Goal: Transaction & Acquisition: Purchase product/service

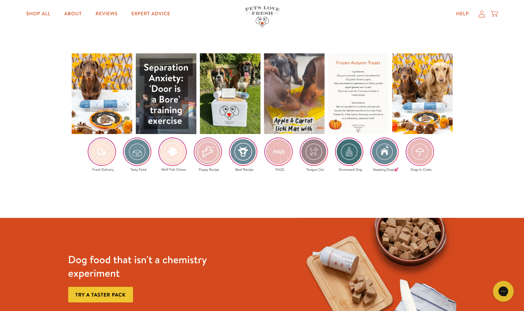
scroll to position [1050, 0]
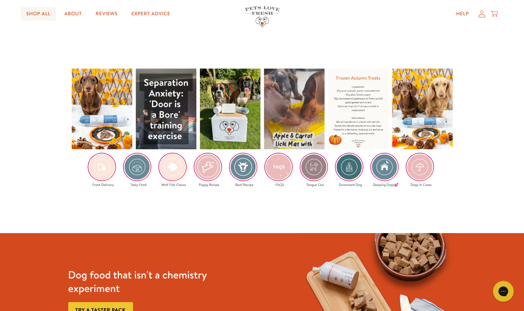
click at [42, 10] on link "Shop All" at bounding box center [38, 14] width 35 height 14
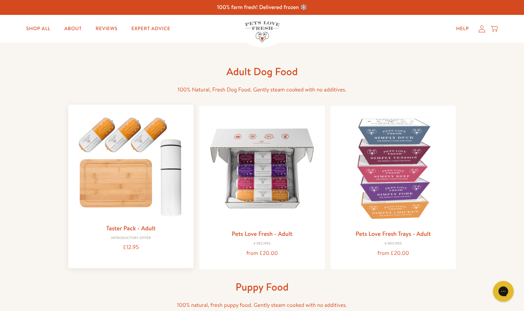
click at [145, 227] on link "Taster Pack - Adult" at bounding box center [130, 228] width 49 height 9
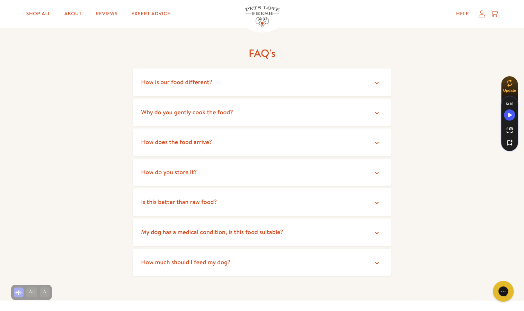
scroll to position [1257, 0]
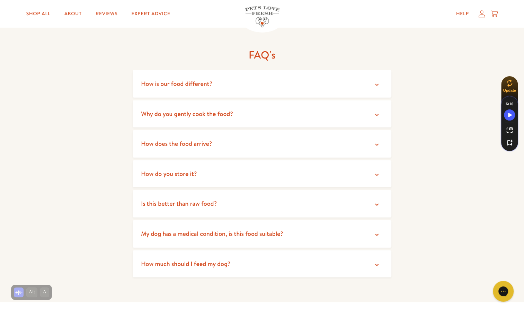
click at [203, 83] on span "How is our food different?" at bounding box center [176, 83] width 71 height 9
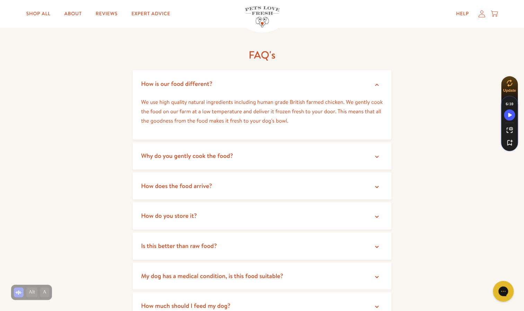
click at [203, 83] on span "How is our food different?" at bounding box center [176, 83] width 71 height 9
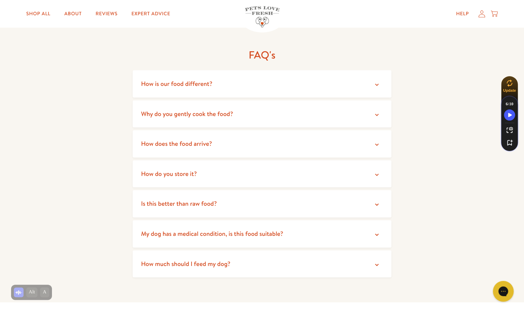
click at [200, 114] on span "Why do you gently cook the food?" at bounding box center [187, 113] width 92 height 9
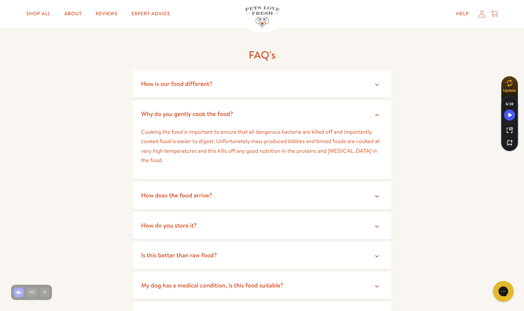
click at [200, 114] on span "Why do you gently cook the food?" at bounding box center [187, 113] width 92 height 9
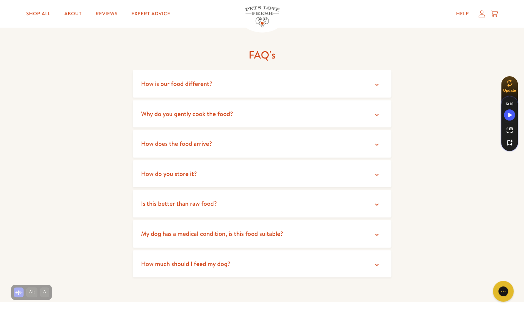
click at [196, 201] on span "Is this better than raw food?" at bounding box center [179, 203] width 76 height 9
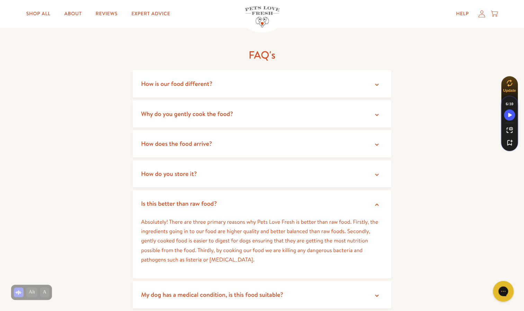
click at [196, 201] on span "Is this better than raw food?" at bounding box center [179, 203] width 76 height 9
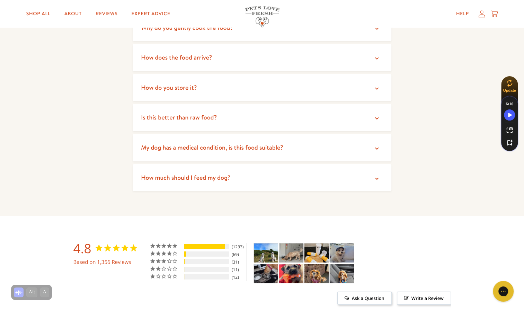
scroll to position [1344, 0]
click at [200, 180] on span "How much should I feed my dog?" at bounding box center [185, 177] width 89 height 9
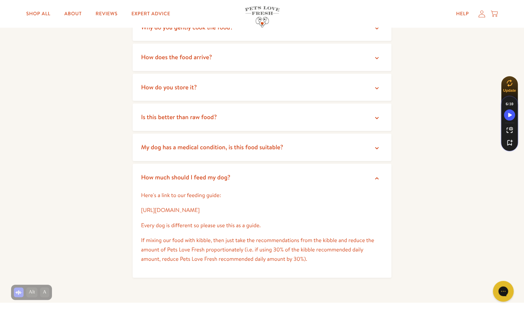
click at [200, 180] on span "How much should I feed my dog?" at bounding box center [185, 177] width 89 height 9
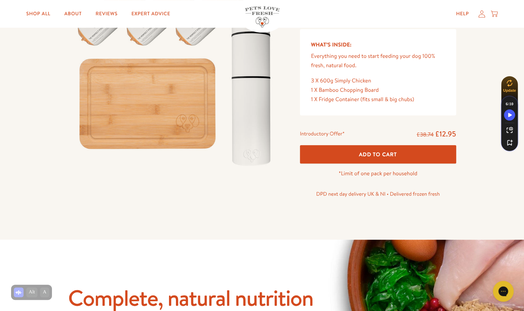
scroll to position [0, 0]
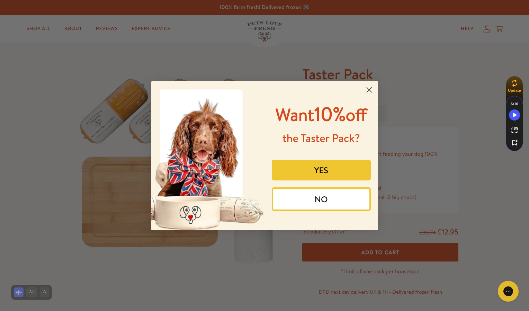
click at [367, 90] on circle "Close dialog" at bounding box center [368, 89] width 11 height 11
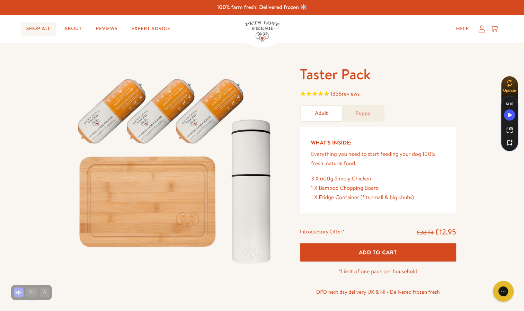
click at [43, 30] on link "Shop All" at bounding box center [38, 29] width 35 height 14
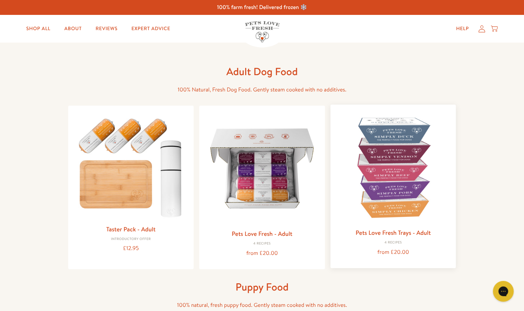
click at [373, 232] on link "Pets Love Fresh Trays - Adult" at bounding box center [393, 232] width 75 height 9
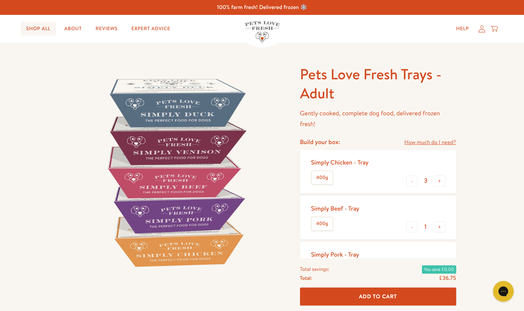
click at [41, 27] on link "Shop All" at bounding box center [38, 29] width 35 height 14
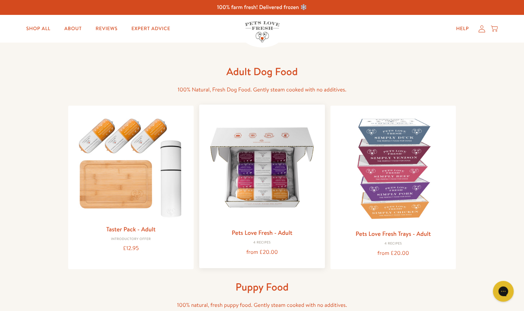
click at [300, 229] on h3 "Pets Love Fresh - Adult" at bounding box center [262, 233] width 115 height 10
click at [275, 232] on link "Pets Love Fresh - Adult" at bounding box center [262, 232] width 61 height 9
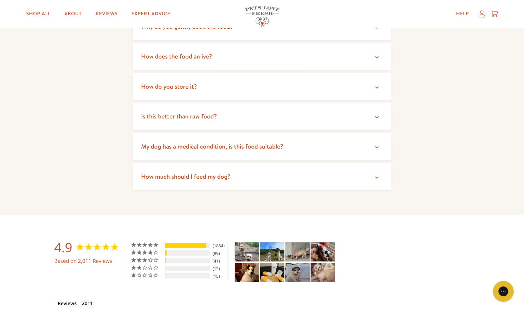
scroll to position [1258, 0]
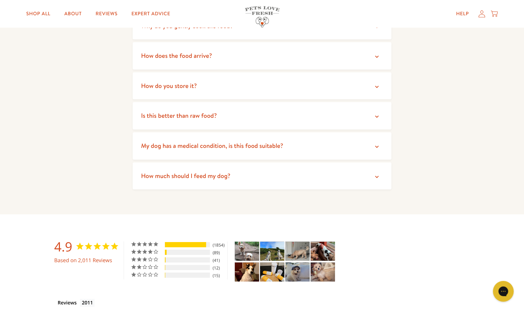
click at [270, 264] on img "Taster Pack - Adult - Customer Photo From SARAH Richardson" at bounding box center [272, 271] width 24 height 19
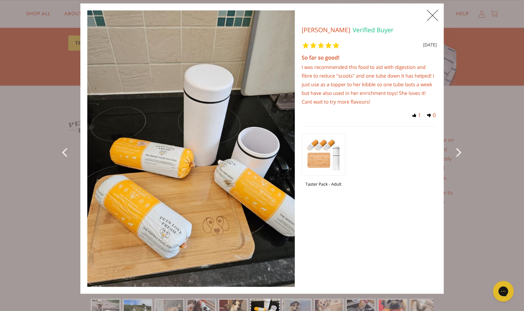
scroll to position [7, 0]
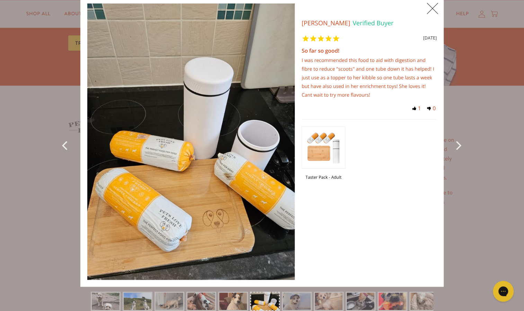
click at [427, 10] on span "X" at bounding box center [433, 8] width 16 height 17
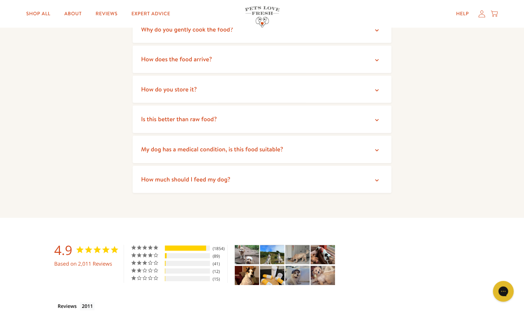
scroll to position [1241, 0]
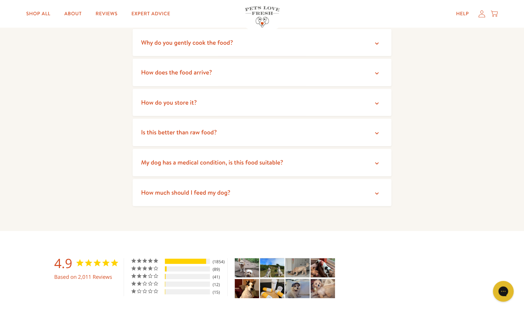
click at [302, 179] on summary "How much should I feed my dog?" at bounding box center [262, 192] width 259 height 27
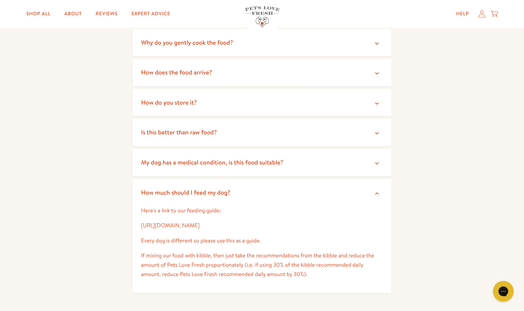
click at [144, 222] on link "https://petslovefresh.com/pages/feeding-guide" at bounding box center [170, 226] width 59 height 8
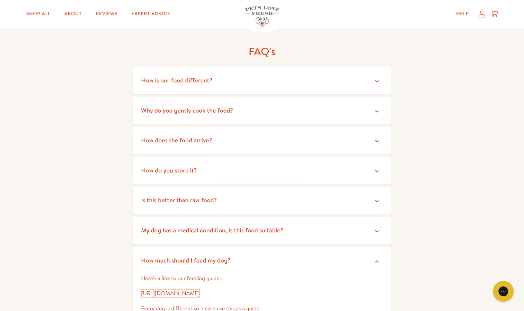
scroll to position [1374, 0]
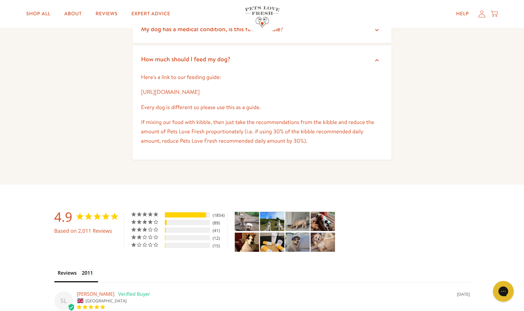
click at [199, 88] on link "https://petslovefresh.com/pages/feeding-guide" at bounding box center [170, 92] width 59 height 8
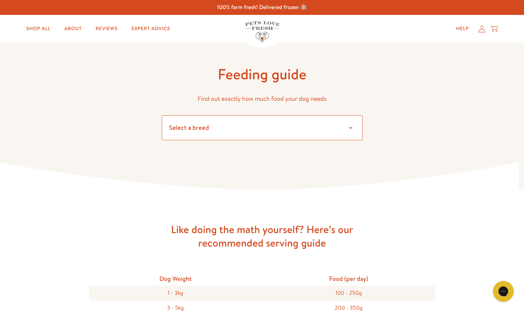
click at [249, 126] on select "Select a breed Affenpinscher Afghan hound Airedale terrier Akita Alaskan Malamu…" at bounding box center [262, 127] width 201 height 25
select select "13"
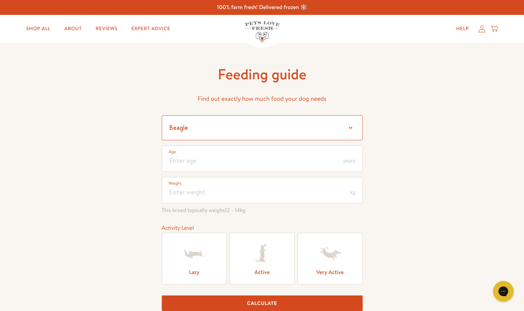
click at [225, 121] on select "Select a breed Affenpinscher Afghan hound Airedale terrier Akita Alaskan Malamu…" at bounding box center [262, 127] width 201 height 25
click at [235, 123] on select "Select a breed Affenpinscher Afghan hound Airedale terrier Akita Alaskan Malamu…" at bounding box center [262, 127] width 201 height 25
click at [162, 115] on select "Select a breed Affenpinscher Afghan hound Airedale terrier Akita Alaskan Malamu…" at bounding box center [262, 127] width 201 height 25
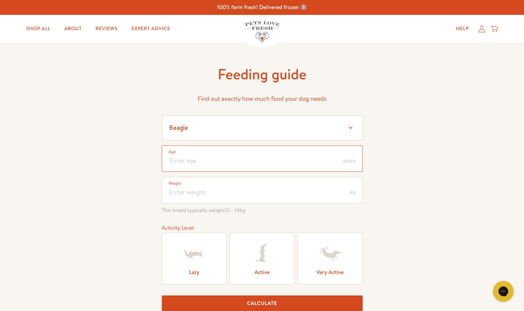
click at [234, 155] on input "number" at bounding box center [262, 158] width 201 height 26
type input "4"
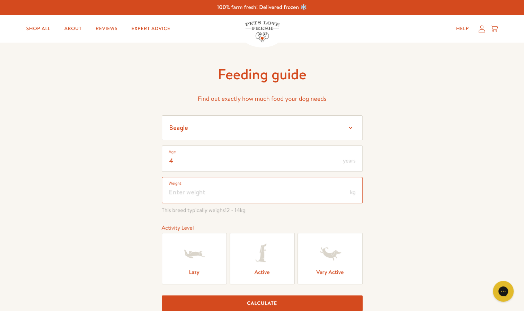
click at [227, 194] on input "number" at bounding box center [262, 190] width 201 height 26
type input "-8"
click at [198, 264] on icon at bounding box center [194, 254] width 28 height 28
click at [0, 0] on input "Lazy" at bounding box center [0, 0] width 0 height 0
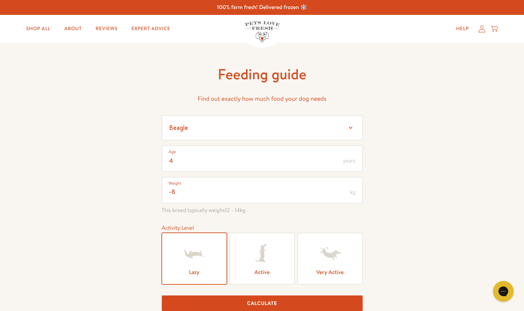
scroll to position [0, 0]
click at [188, 197] on input "-8" at bounding box center [262, 190] width 201 height 26
type input "13"
click at [134, 247] on div "Feeding guide Find out exactly how much food your dog needs Select a breed Affe…" at bounding box center [262, 199] width 524 height 313
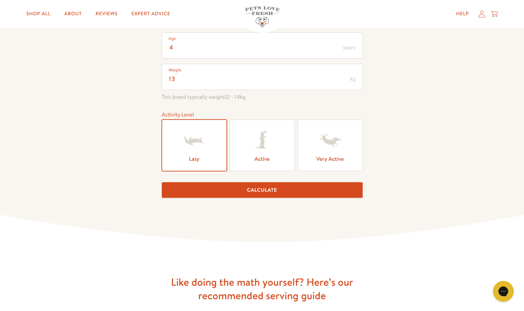
scroll to position [114, 0]
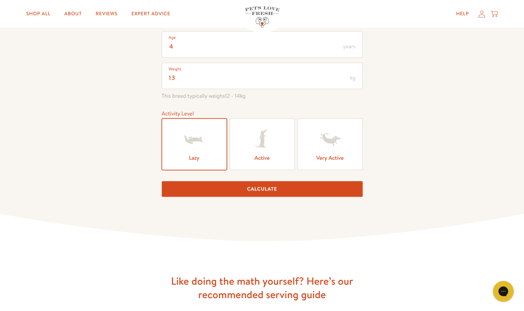
click at [219, 184] on button "Calculate" at bounding box center [262, 189] width 201 height 16
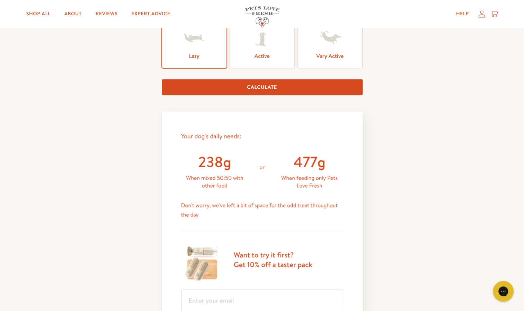
scroll to position [296, 0]
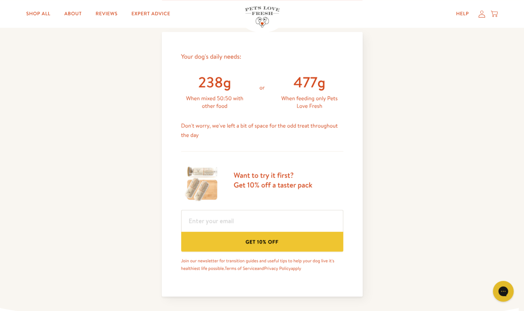
click at [199, 82] on div "238g" at bounding box center [214, 82] width 67 height 19
click at [200, 82] on div "238g" at bounding box center [214, 82] width 67 height 19
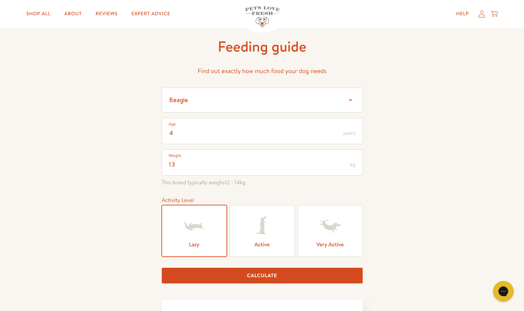
scroll to position [5, 0]
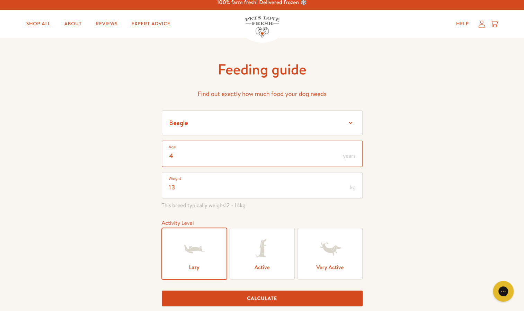
click at [197, 157] on input "4" at bounding box center [262, 154] width 201 height 26
type input "3"
click at [186, 186] on input "13" at bounding box center [262, 185] width 201 height 26
type input "1"
type input "8"
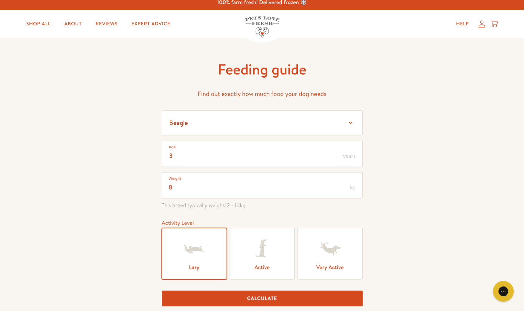
click at [193, 303] on button "Calculate" at bounding box center [262, 299] width 201 height 16
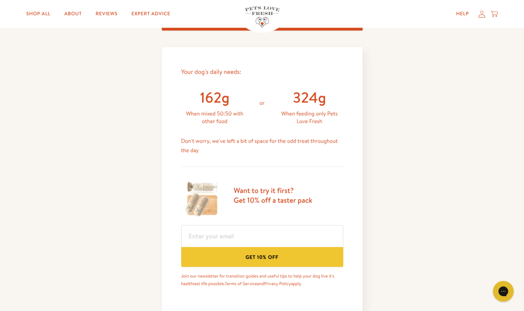
scroll to position [303, 0]
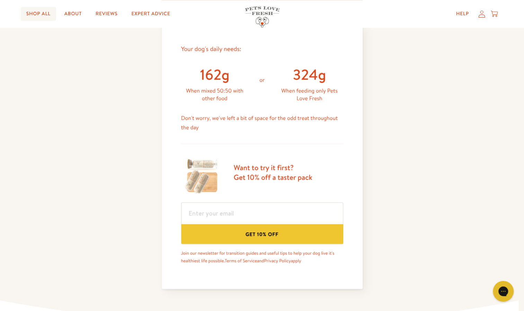
click at [37, 16] on link "Shop All" at bounding box center [38, 14] width 35 height 14
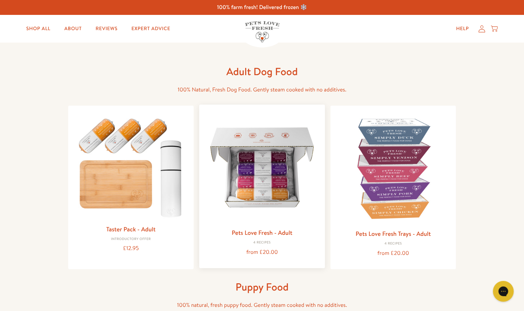
click at [256, 236] on link "Pets Love Fresh - Adult" at bounding box center [262, 232] width 61 height 9
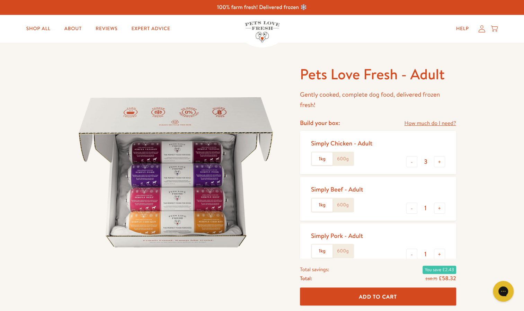
click at [344, 159] on label "600g" at bounding box center [342, 158] width 21 height 13
click at [0, 0] on input "600g" at bounding box center [0, 0] width 0 height 0
click at [344, 204] on label "600g" at bounding box center [342, 204] width 21 height 13
click at [0, 0] on input "600g" at bounding box center [0, 0] width 0 height 0
click at [345, 250] on label "600g" at bounding box center [342, 250] width 21 height 13
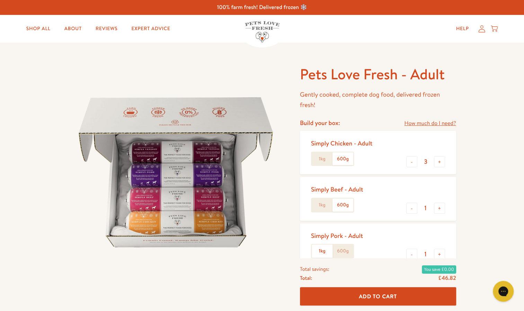
click at [0, 0] on input "600g" at bounding box center [0, 0] width 0 height 0
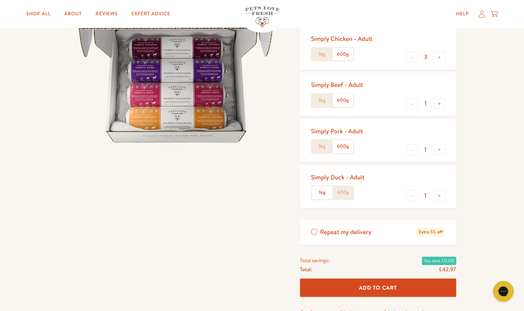
scroll to position [107, 0]
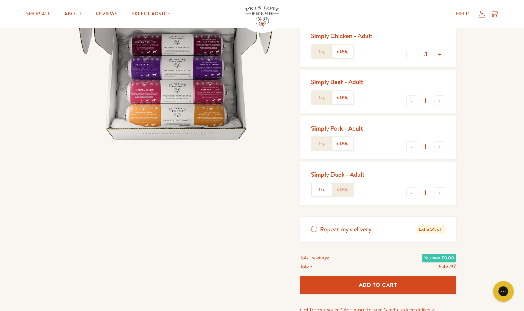
click at [342, 192] on label "600g" at bounding box center [342, 189] width 21 height 13
click at [0, 0] on input "600g" at bounding box center [0, 0] width 0 height 0
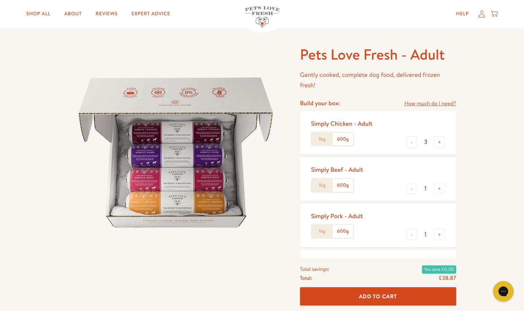
scroll to position [20, 0]
click at [413, 101] on link "How much do I need?" at bounding box center [430, 103] width 52 height 9
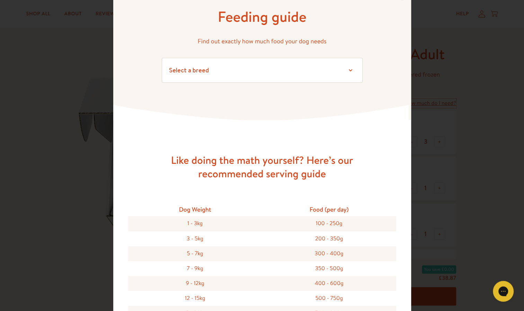
scroll to position [0, 0]
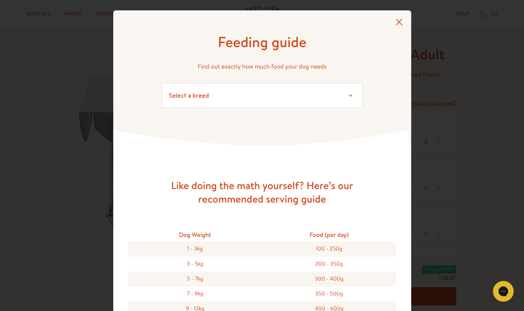
click at [398, 23] on icon at bounding box center [398, 22] width 7 height 7
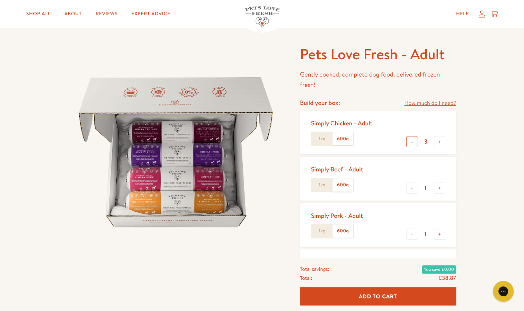
click at [413, 142] on button "-" at bounding box center [411, 141] width 11 height 11
click at [456, 146] on div "Simply Chicken - Adult 1kg 600g - 1 +" at bounding box center [378, 132] width 156 height 43
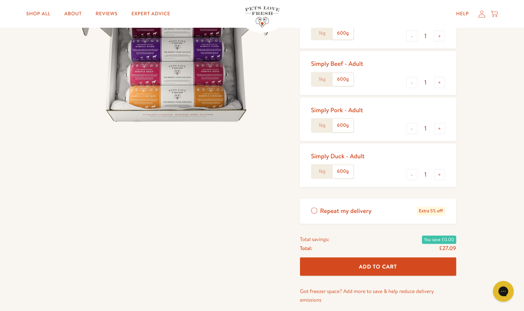
scroll to position [125, 0]
click at [471, 156] on div "Pets Love Fresh - Adult Gently cooked, complete dog food, delivered frozen fres…" at bounding box center [262, 137] width 524 height 440
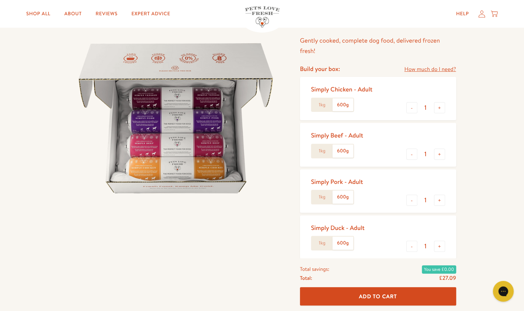
scroll to position [53, 0]
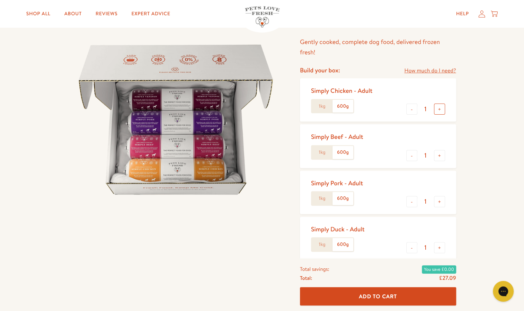
click at [439, 109] on button "+" at bounding box center [439, 109] width 11 height 11
click at [412, 107] on button "-" at bounding box center [411, 109] width 11 height 11
type input "1"
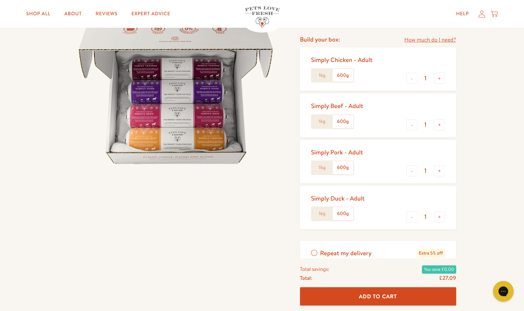
scroll to position [84, 0]
click at [322, 75] on label "1kg" at bounding box center [322, 75] width 21 height 13
click at [0, 0] on input "1kg" at bounding box center [0, 0] width 0 height 0
click at [323, 121] on label "1kg" at bounding box center [322, 121] width 21 height 13
click at [0, 0] on input "1kg" at bounding box center [0, 0] width 0 height 0
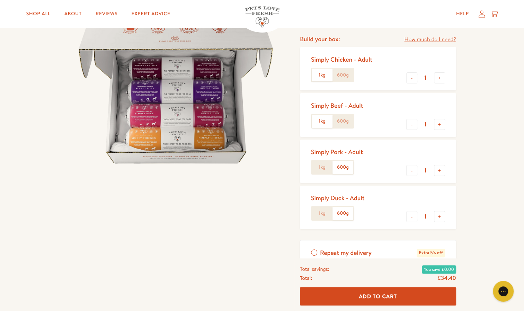
click at [325, 169] on label "1kg" at bounding box center [322, 167] width 21 height 13
click at [0, 0] on input "1kg" at bounding box center [0, 0] width 0 height 0
click at [324, 213] on label "1kg" at bounding box center [322, 213] width 21 height 13
click at [0, 0] on input "1kg" at bounding box center [0, 0] width 0 height 0
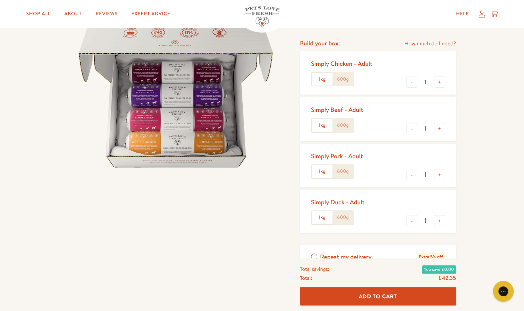
scroll to position [79, 0]
click at [410, 221] on button "-" at bounding box center [411, 220] width 11 height 11
type input "0"
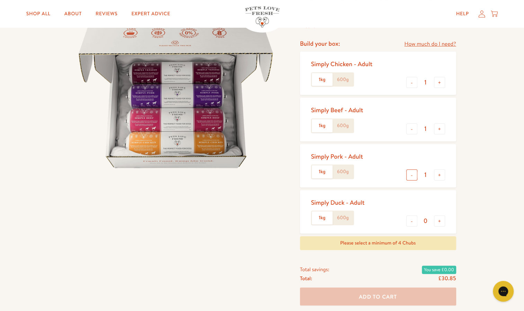
click at [413, 175] on button "-" at bounding box center [411, 174] width 11 height 11
type input "0"
click at [440, 128] on button "+" at bounding box center [439, 128] width 11 height 11
type input "2"
click at [443, 82] on button "+" at bounding box center [439, 82] width 11 height 11
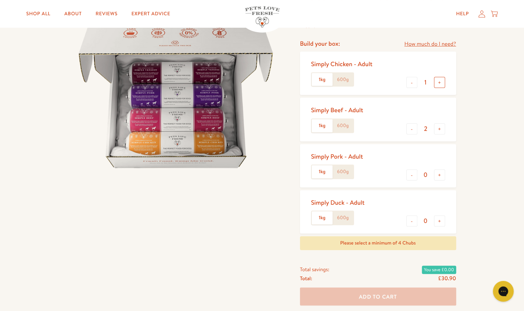
type input "2"
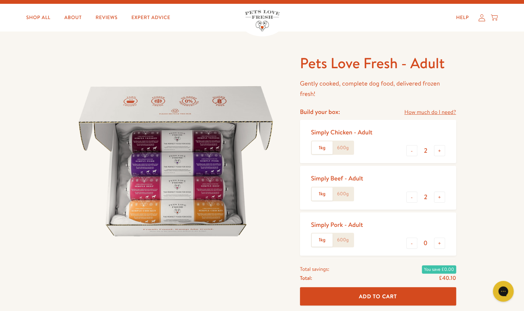
scroll to position [11, 0]
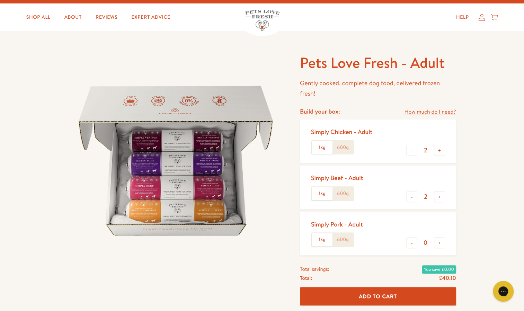
click at [344, 149] on label "600g" at bounding box center [342, 147] width 21 height 13
click at [0, 0] on input "600g" at bounding box center [0, 0] width 0 height 0
click at [347, 198] on label "600g" at bounding box center [342, 193] width 21 height 13
click at [0, 0] on input "600g" at bounding box center [0, 0] width 0 height 0
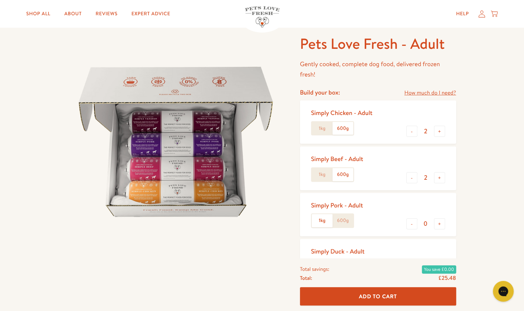
scroll to position [50, 0]
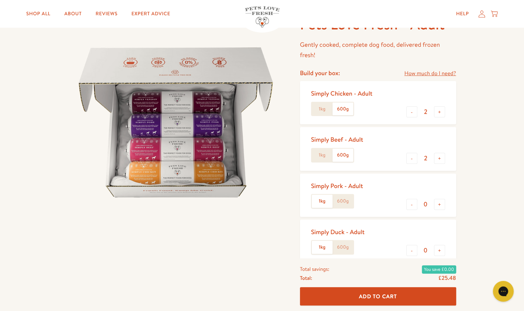
click at [326, 104] on label "1kg" at bounding box center [322, 108] width 21 height 13
click at [0, 0] on input "1kg" at bounding box center [0, 0] width 0 height 0
click at [323, 155] on label "1kg" at bounding box center [322, 155] width 21 height 13
click at [0, 0] on input "1kg" at bounding box center [0, 0] width 0 height 0
click at [438, 206] on button "+" at bounding box center [439, 204] width 11 height 11
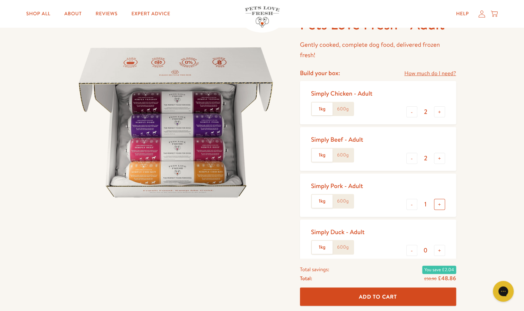
click at [438, 206] on button "+" at bounding box center [439, 204] width 11 height 11
type input "2"
click at [439, 250] on button "+" at bounding box center [439, 250] width 11 height 11
type input "1"
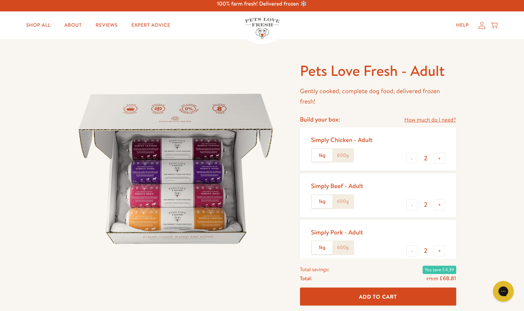
scroll to position [0, 0]
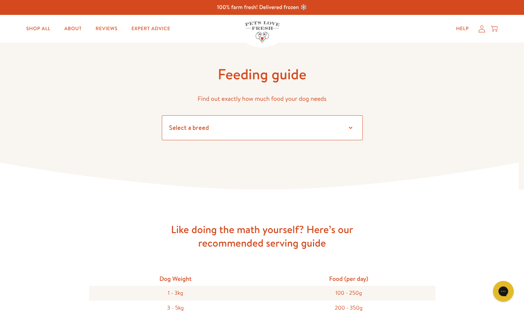
click at [322, 126] on select "Select a breed Affenpinscher Afghan hound Airedale terrier Akita Alaskan Malamu…" at bounding box center [262, 127] width 201 height 25
select select "13"
click at [162, 115] on select "Select a breed Affenpinscher Afghan hound Airedale terrier Akita Alaskan Malamu…" at bounding box center [262, 127] width 201 height 25
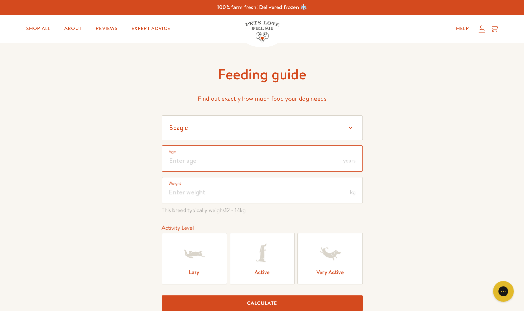
click at [214, 167] on input "number" at bounding box center [262, 158] width 201 height 26
type input "5"
type input "4"
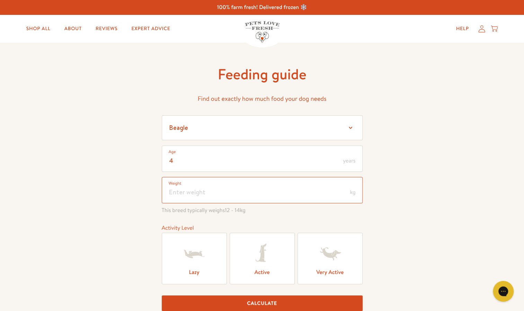
click at [215, 194] on input "number" at bounding box center [262, 190] width 201 height 26
type input "13"
click at [205, 249] on icon at bounding box center [194, 254] width 28 height 28
click at [0, 0] on input "Lazy" at bounding box center [0, 0] width 0 height 0
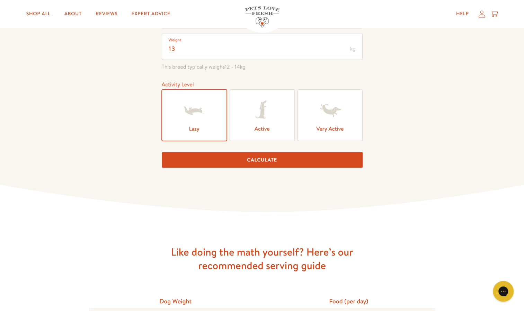
scroll to position [146, 0]
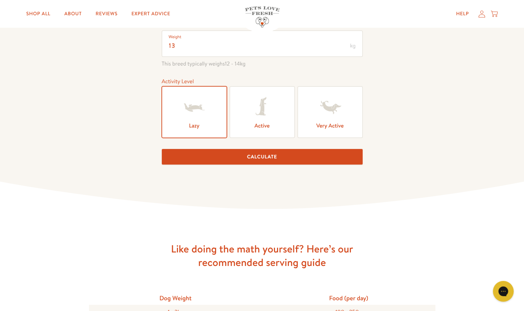
click at [251, 153] on button "Calculate" at bounding box center [262, 157] width 201 height 16
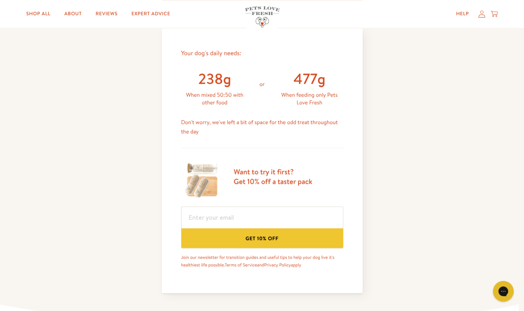
scroll to position [300, 0]
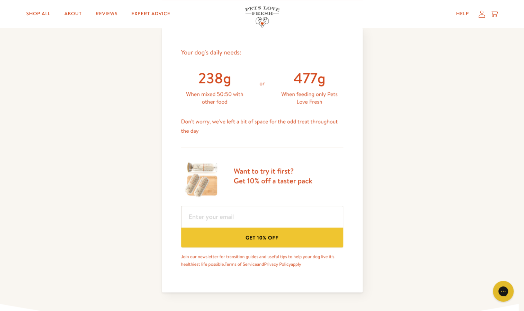
click at [202, 78] on div "238g" at bounding box center [214, 78] width 67 height 19
